Goal: Transaction & Acquisition: Book appointment/travel/reservation

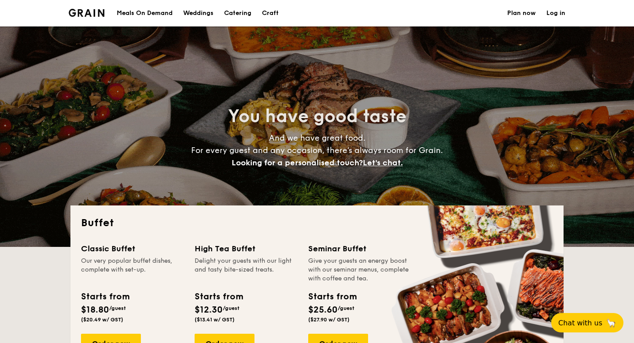
select select
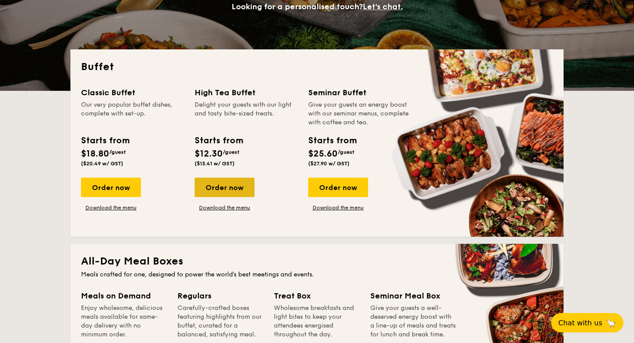
click at [207, 189] on div "Order now" at bounding box center [225, 186] width 60 height 19
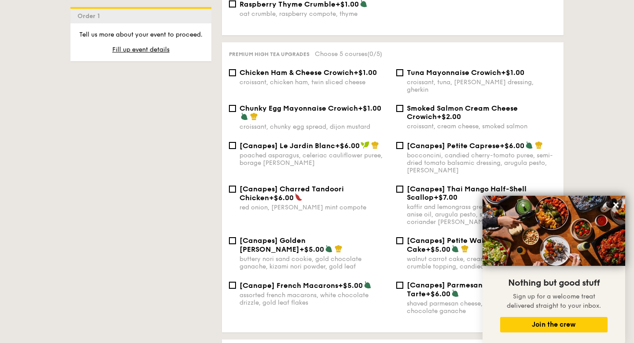
scroll to position [1173, 0]
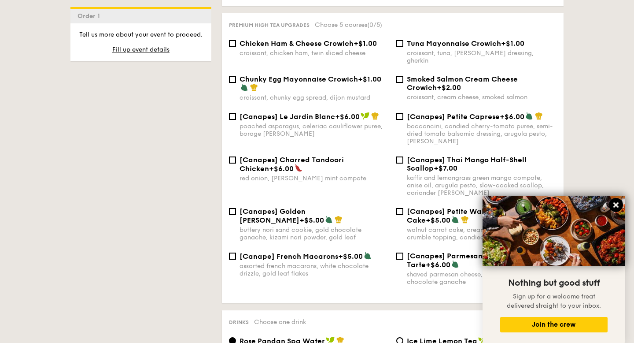
click at [615, 203] on icon at bounding box center [615, 204] width 5 height 5
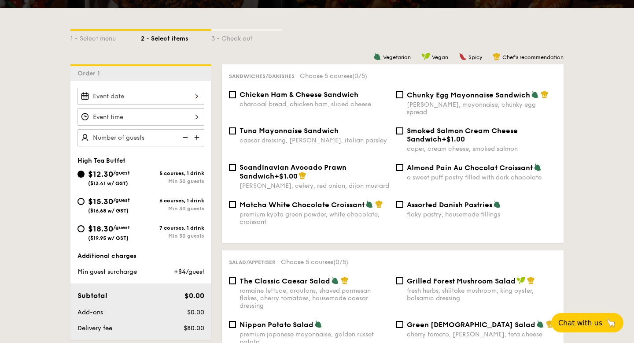
scroll to position [184, 0]
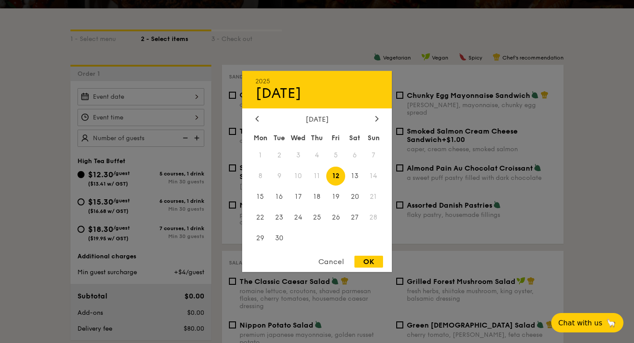
click at [194, 98] on div "2025 Sep [DATE] Tue Wed Thu Fri Sat Sun 1 2 3 4 5 6 7 8 9 10 11 12 13 14 15 16 …" at bounding box center [140, 96] width 127 height 17
click at [371, 119] on div "[DATE]" at bounding box center [316, 119] width 123 height 8
click at [377, 118] on icon at bounding box center [377, 118] width 3 height 5
click at [375, 196] on span "19" at bounding box center [373, 196] width 19 height 19
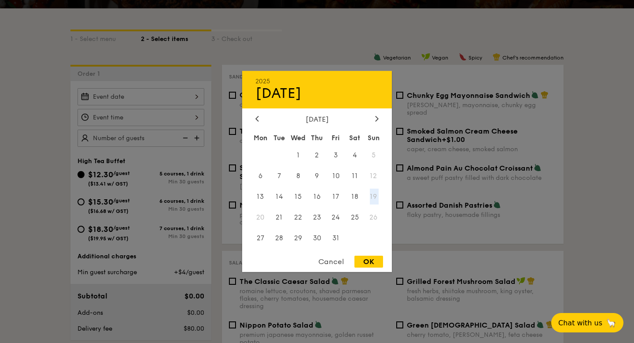
click at [375, 196] on span "19" at bounding box center [373, 196] width 19 height 19
click at [328, 260] on div "Cancel" at bounding box center [331, 261] width 43 height 12
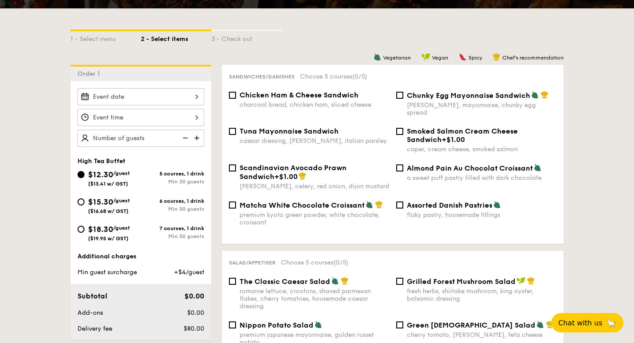
scroll to position [0, 0]
